Goal: Task Accomplishment & Management: Manage account settings

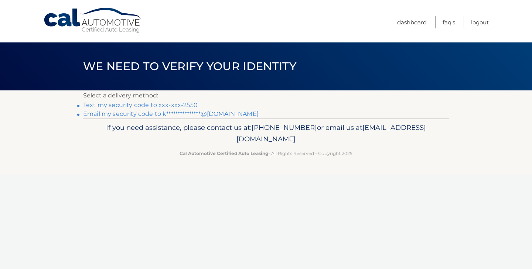
click at [194, 113] on link "**********" at bounding box center [170, 113] width 175 height 7
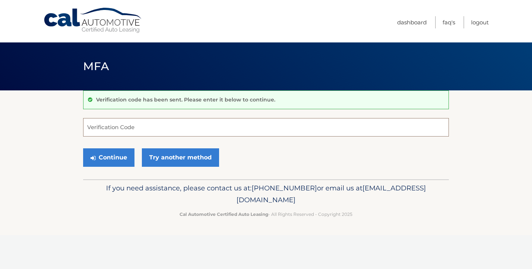
click at [234, 127] on input "Verification Code" at bounding box center [266, 127] width 366 height 18
paste input "940626"
type input "940626"
click at [238, 159] on div "Continue Try another method" at bounding box center [266, 158] width 366 height 25
click at [125, 158] on button "Continue" at bounding box center [108, 158] width 51 height 18
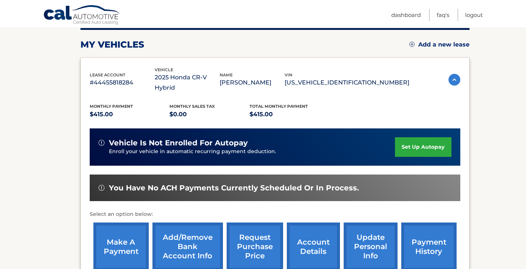
scroll to position [102, 0]
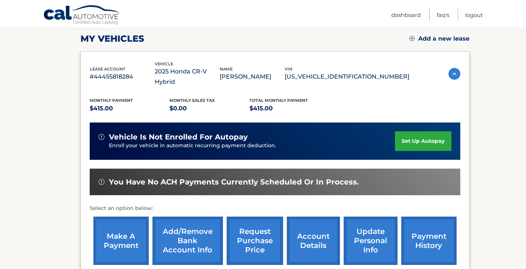
click at [437, 228] on link "payment history" at bounding box center [429, 241] width 55 height 48
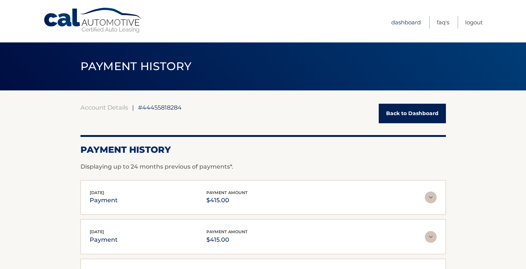
click at [410, 21] on link "Dashboard" at bounding box center [407, 22] width 30 height 12
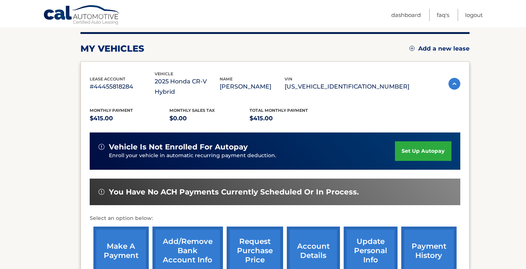
scroll to position [125, 0]
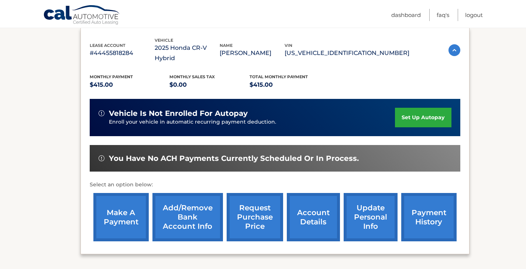
click at [121, 206] on link "make a payment" at bounding box center [120, 217] width 55 height 48
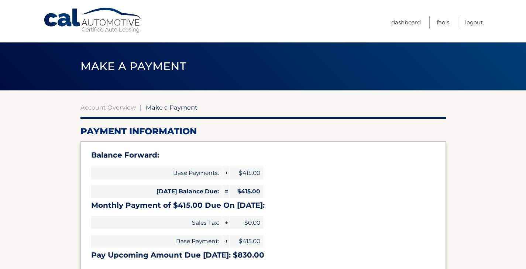
select select "ZDQ1ZjAwMzUtZDgxYi00NjE4LWE3NzQtMWFjNjBhNmVmNzdk"
